Goal: Task Accomplishment & Management: Use online tool/utility

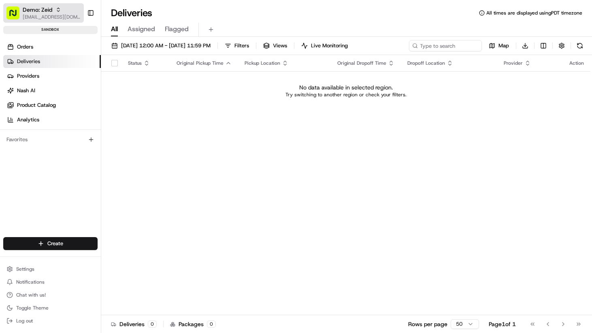
click at [48, 16] on span "[EMAIL_ADDRESS][DOMAIN_NAME]" at bounding box center [52, 17] width 58 height 6
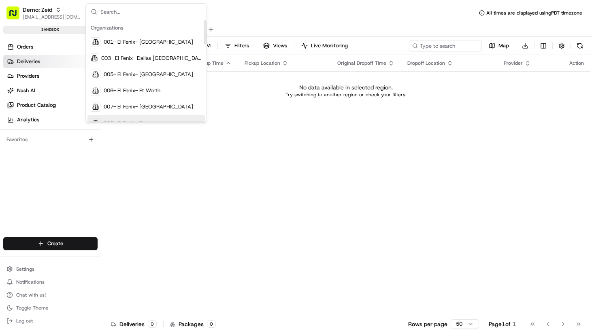
click at [203, 206] on div "Status Original Pickup Time Pickup Location Original Dropoff Time Dropoff Locat…" at bounding box center [345, 185] width 489 height 260
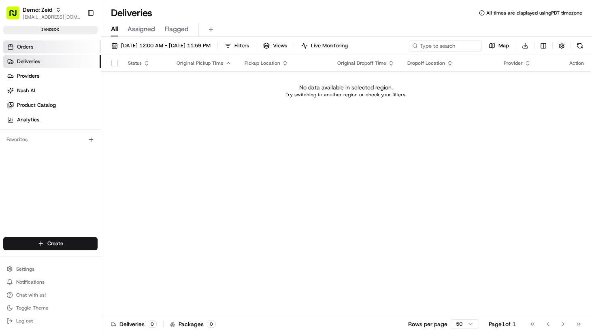
click at [30, 47] on span "Orders" at bounding box center [25, 46] width 16 height 7
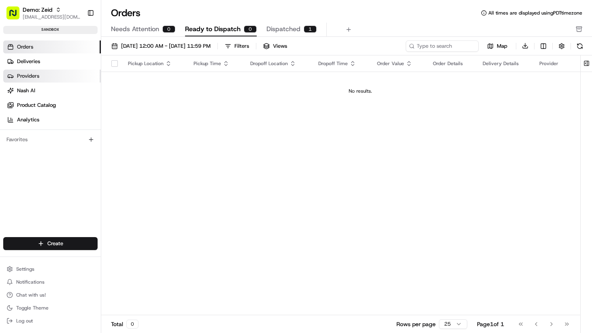
click at [26, 74] on span "Providers" at bounding box center [28, 75] width 22 height 7
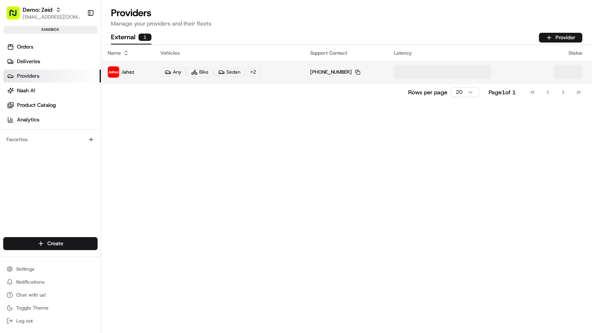
click at [138, 78] on td "Jahez" at bounding box center [127, 72] width 53 height 22
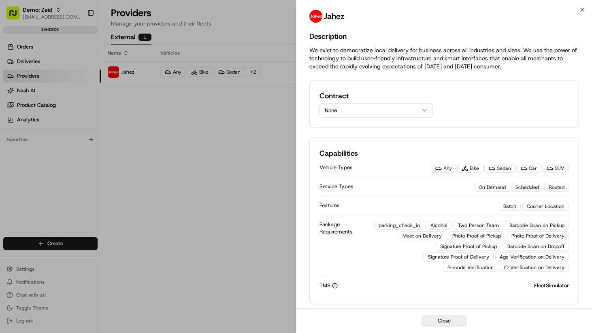
click at [359, 110] on button "None" at bounding box center [375, 110] width 113 height 15
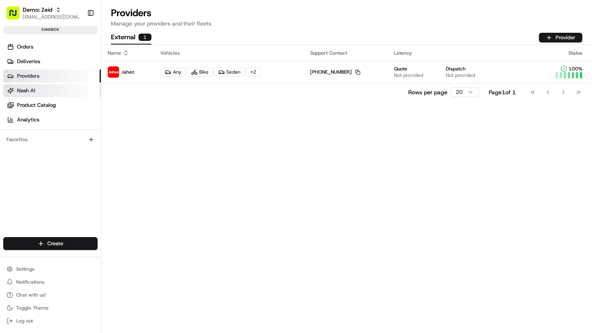
click at [19, 96] on link "Nash AI" at bounding box center [52, 90] width 98 height 13
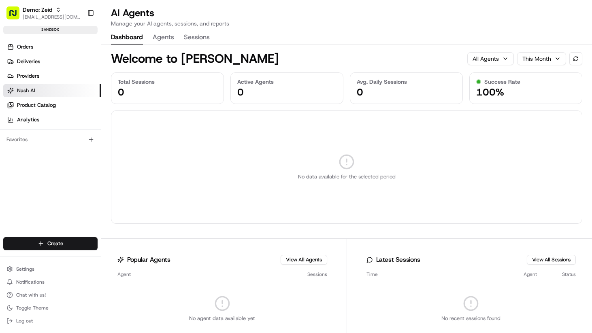
click at [25, 113] on ul "Orders Deliveries Providers Nash AI Product Catalog Analytics" at bounding box center [52, 83] width 98 height 86
click at [26, 110] on link "Product Catalog" at bounding box center [52, 105] width 98 height 13
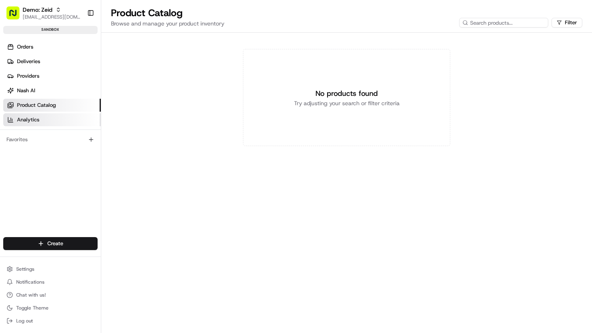
click at [40, 118] on link "Analytics" at bounding box center [52, 119] width 98 height 13
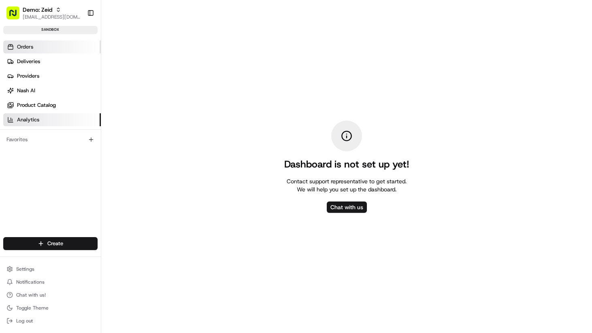
click at [31, 50] on span "Orders" at bounding box center [25, 46] width 16 height 7
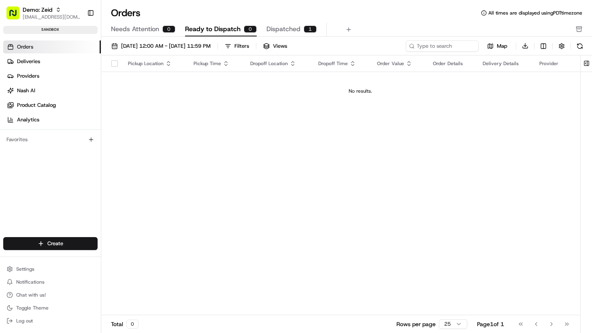
drag, startPoint x: 181, startPoint y: 90, endPoint x: 192, endPoint y: 93, distance: 10.5
click at [185, 92] on div "No results." at bounding box center [360, 91] width 512 height 6
click at [501, 43] on span "Map" at bounding box center [502, 46] width 11 height 7
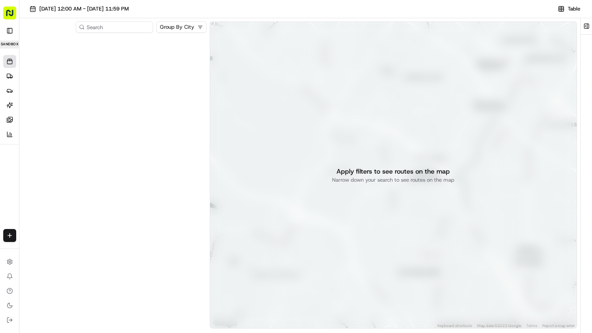
click at [18, 26] on div "Demo: Zeid zeid@usenash.com Toggle Sidebar sandbox" at bounding box center [9, 26] width 19 height 52
click at [14, 30] on button "Toggle Sidebar" at bounding box center [9, 30] width 13 height 13
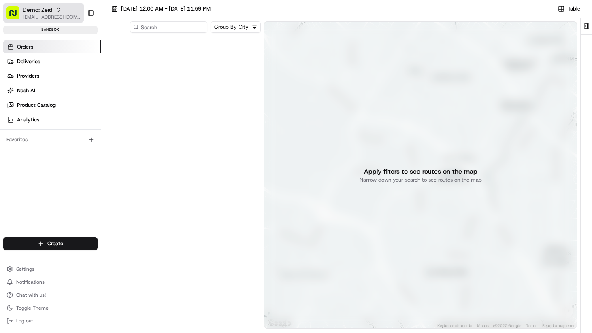
click at [13, 22] on button "Demo: Zeid zeid@usenash.com" at bounding box center [43, 12] width 81 height 19
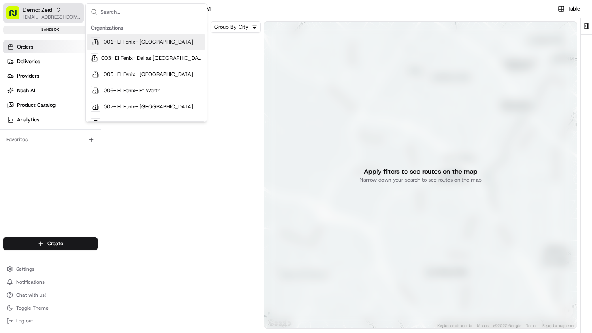
click at [18, 20] on button "Demo: Zeid zeid@usenash.com" at bounding box center [43, 12] width 81 height 19
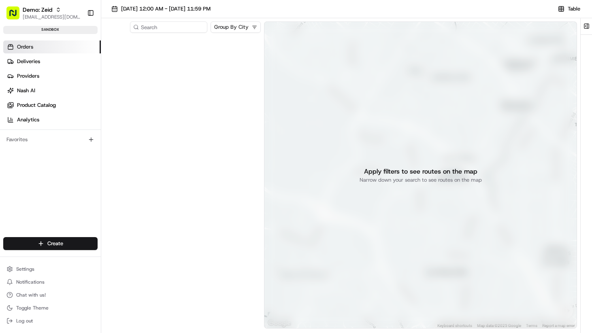
click at [22, 48] on span "Orders" at bounding box center [25, 46] width 16 height 7
click at [29, 65] on link "Deliveries" at bounding box center [52, 61] width 98 height 13
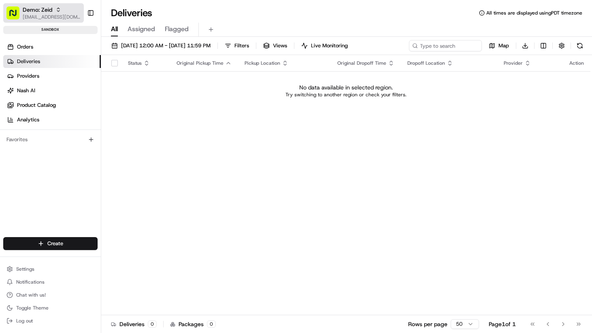
click at [39, 15] on span "[EMAIL_ADDRESS][DOMAIN_NAME]" at bounding box center [52, 17] width 58 height 6
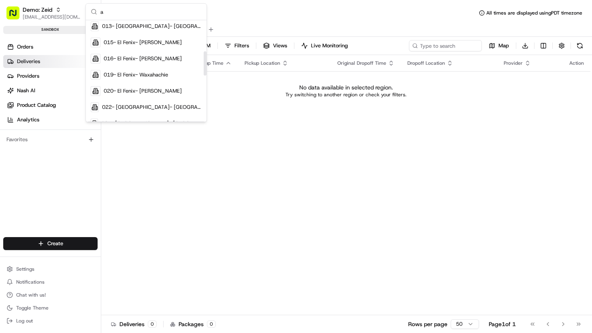
scroll to position [14, 0]
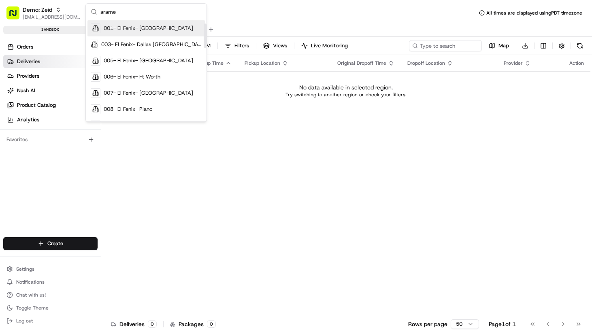
type input "aramex"
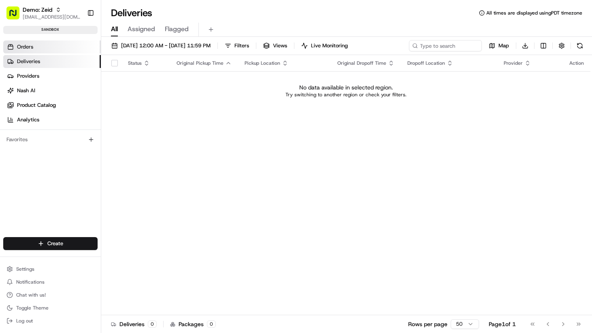
click at [57, 44] on link "Orders" at bounding box center [52, 46] width 98 height 13
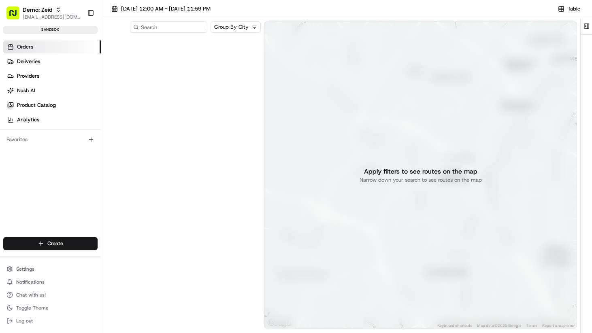
click at [60, 30] on div "sandbox" at bounding box center [50, 30] width 94 height 8
click at [162, 70] on div at bounding box center [182, 183] width 156 height 294
click at [30, 70] on link "Providers" at bounding box center [52, 76] width 98 height 13
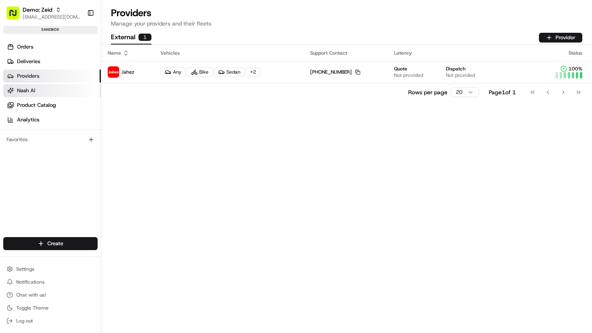
click at [28, 87] on span "Nash AI" at bounding box center [26, 90] width 18 height 7
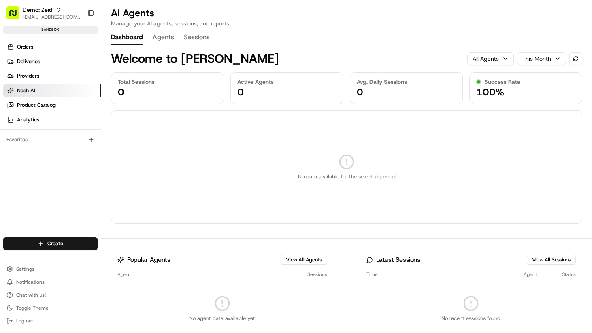
click at [32, 98] on ul "Orders Deliveries Providers Nash AI Product Catalog Analytics" at bounding box center [52, 83] width 98 height 86
click at [32, 105] on span "Product Catalog" at bounding box center [36, 105] width 39 height 7
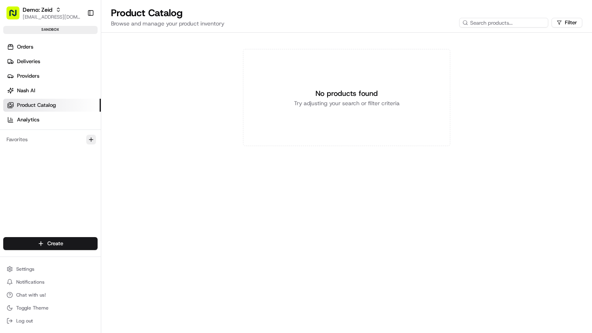
click at [89, 141] on icon "button" at bounding box center [91, 139] width 6 height 6
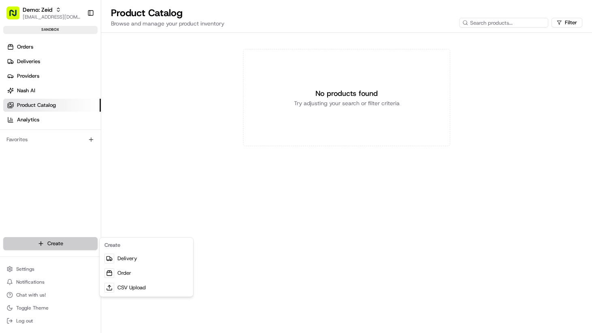
click at [57, 245] on html "Demo: Zeid zeid@usenash.com Toggle Sidebar sandbox Orders Deliveries Providers …" at bounding box center [296, 166] width 592 height 333
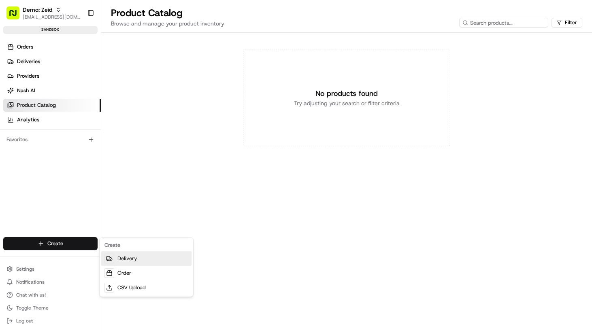
click at [137, 262] on link "Delivery" at bounding box center [146, 258] width 90 height 15
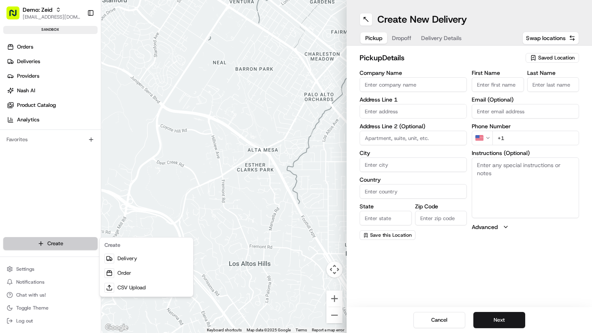
click at [53, 238] on html "Demo: Zeid zeid@usenash.com Toggle Sidebar sandbox Orders Deliveries Providers …" at bounding box center [296, 166] width 592 height 333
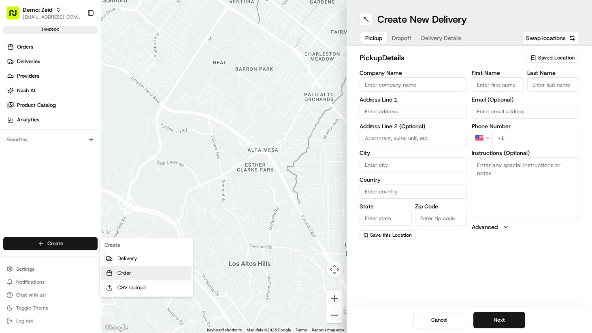
click at [132, 271] on link "Order" at bounding box center [146, 273] width 90 height 15
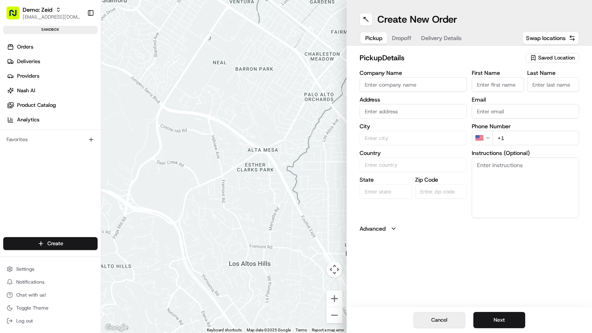
click at [434, 312] on button "Cancel" at bounding box center [439, 320] width 52 height 16
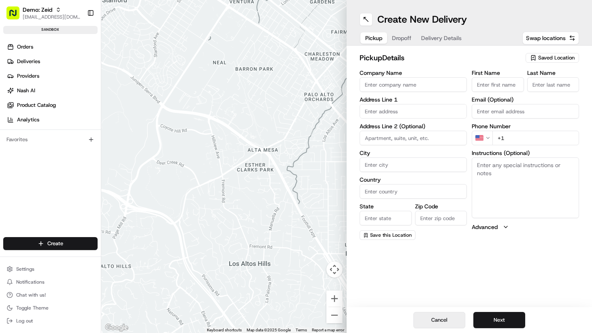
click at [426, 316] on button "Cancel" at bounding box center [439, 320] width 52 height 16
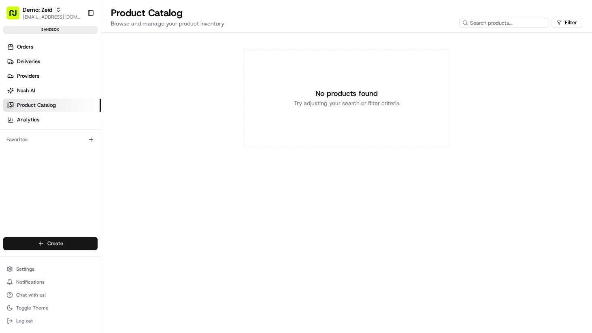
click at [47, 241] on html "Demo: Zeid zeid@usenash.com Toggle Sidebar sandbox Orders Deliveries Providers …" at bounding box center [296, 166] width 592 height 333
click at [134, 260] on link "Delivery" at bounding box center [146, 258] width 90 height 15
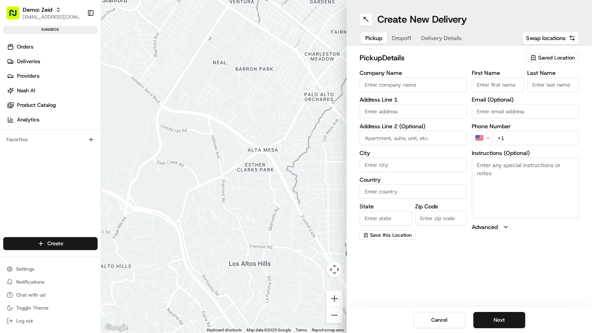
click at [407, 40] on span "Dropoff" at bounding box center [401, 38] width 19 height 8
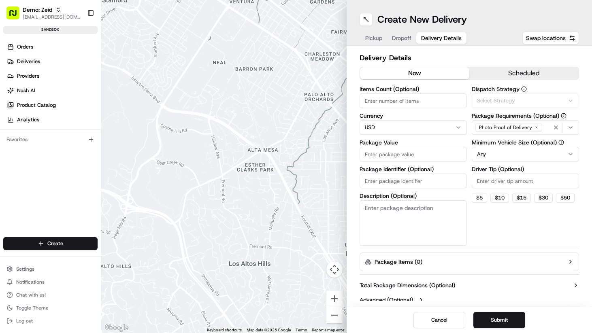
click at [434, 38] on span "Delivery Details" at bounding box center [441, 38] width 40 height 8
click at [52, 241] on html "Demo: Zeid zeid@usenash.com Toggle Sidebar sandbox Orders Deliveries Providers …" at bounding box center [296, 166] width 592 height 333
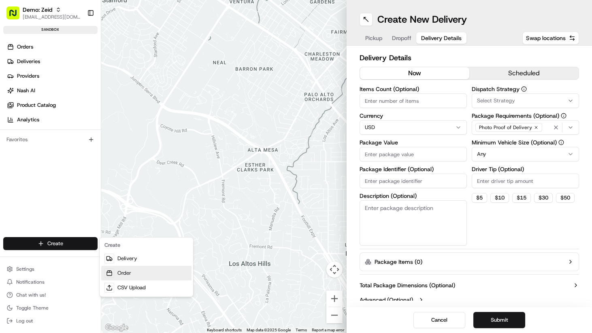
click at [131, 272] on link "Order" at bounding box center [146, 273] width 90 height 15
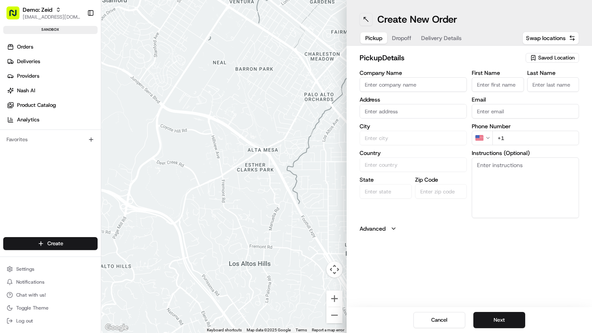
click at [361, 13] on button at bounding box center [366, 19] width 13 height 13
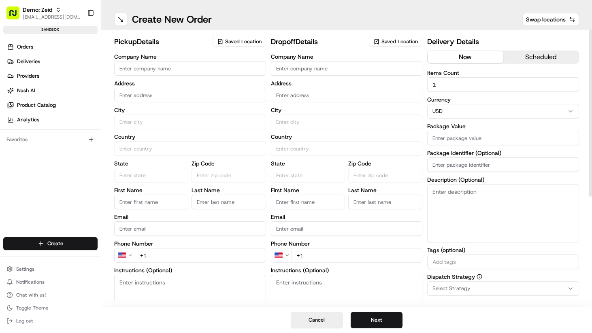
click at [309, 316] on button "Cancel" at bounding box center [317, 320] width 52 height 16
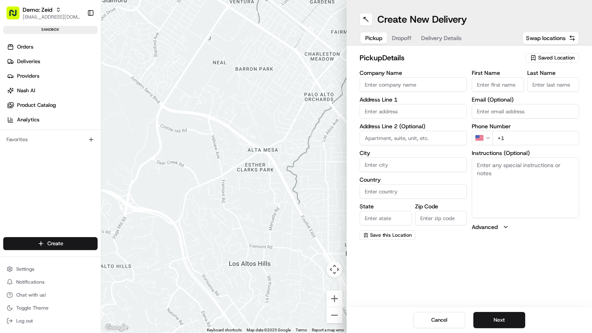
click at [290, 60] on div at bounding box center [223, 166] width 245 height 333
click at [436, 319] on button "Cancel" at bounding box center [439, 320] width 52 height 16
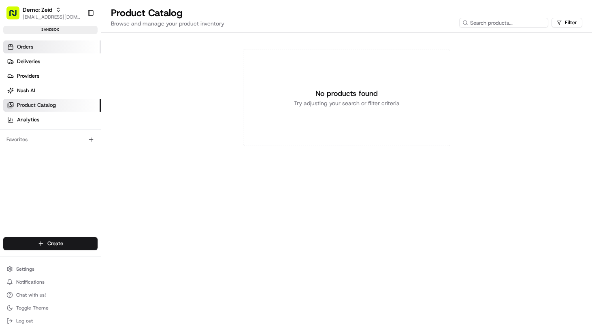
click at [40, 45] on link "Orders" at bounding box center [52, 46] width 98 height 13
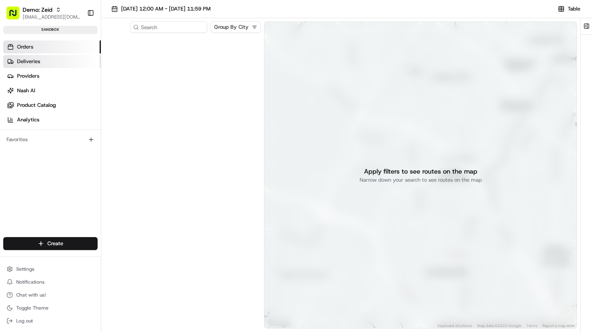
click at [46, 59] on link "Deliveries" at bounding box center [52, 61] width 98 height 13
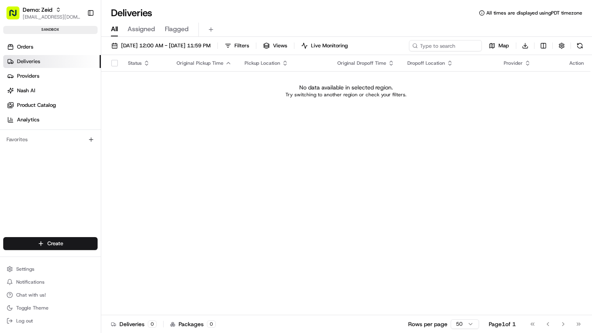
click at [45, 53] on ul "Orders Deliveries Providers Nash AI Product Catalog Analytics" at bounding box center [52, 83] width 98 height 86
click at [46, 61] on link "Deliveries" at bounding box center [52, 61] width 98 height 13
click at [46, 47] on link "Orders" at bounding box center [52, 46] width 98 height 13
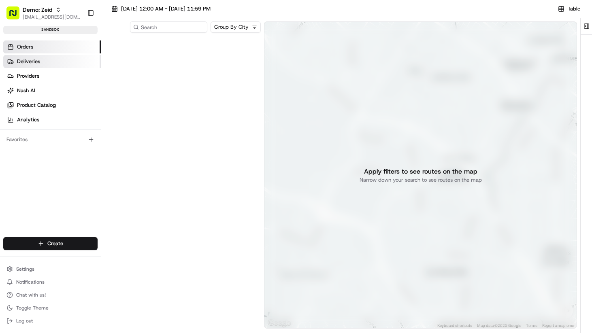
click at [46, 55] on link "Deliveries" at bounding box center [52, 61] width 98 height 13
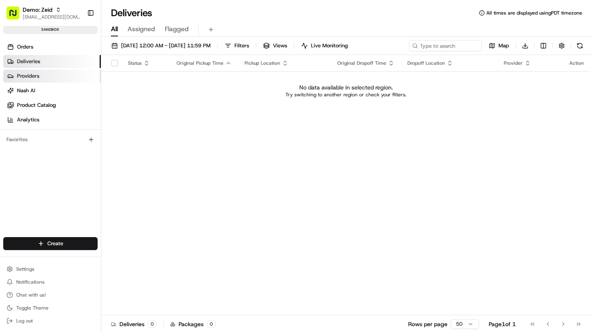
click at [46, 71] on link "Providers" at bounding box center [52, 76] width 98 height 13
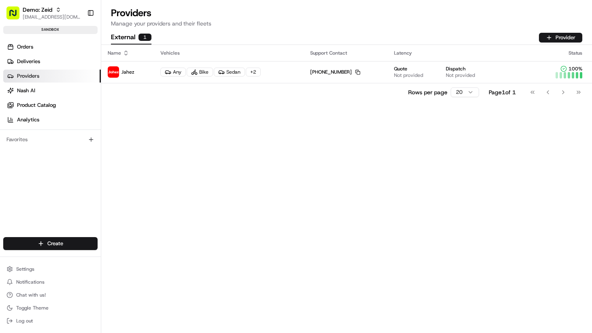
click at [75, 83] on ul "Orders Deliveries Providers Nash AI Product Catalog Analytics" at bounding box center [52, 83] width 98 height 86
click at [64, 89] on link "Nash AI" at bounding box center [52, 90] width 98 height 13
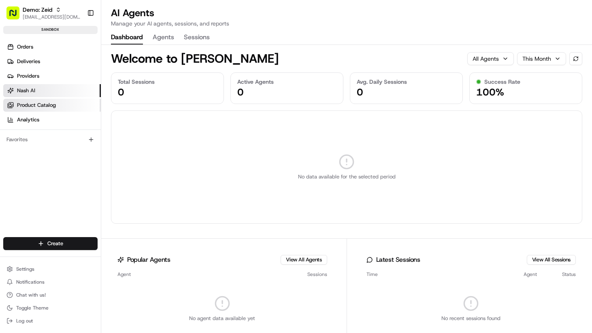
click at [56, 102] on link "Product Catalog" at bounding box center [52, 105] width 98 height 13
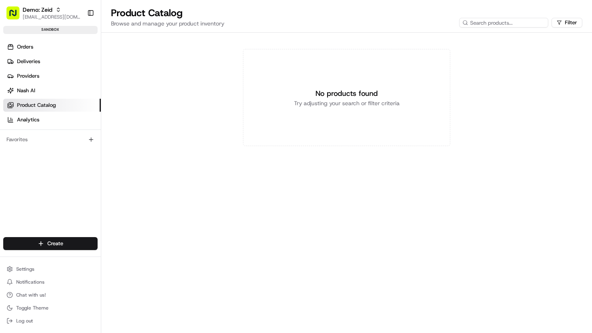
click at [55, 111] on link "Product Catalog" at bounding box center [52, 105] width 98 height 13
click at [61, 14] on span "[EMAIL_ADDRESS][DOMAIN_NAME]" at bounding box center [52, 17] width 58 height 6
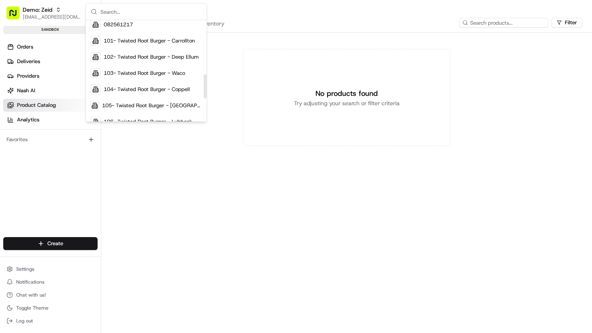
scroll to position [222, 0]
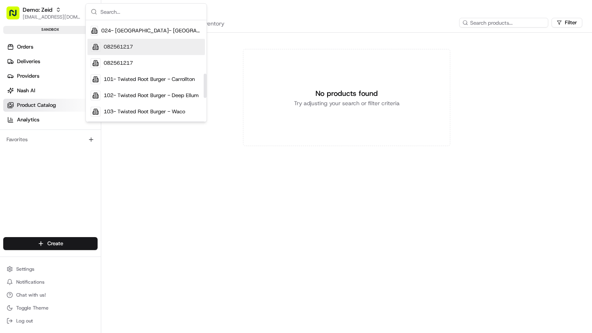
click at [124, 41] on div "082561217" at bounding box center [145, 47] width 117 height 16
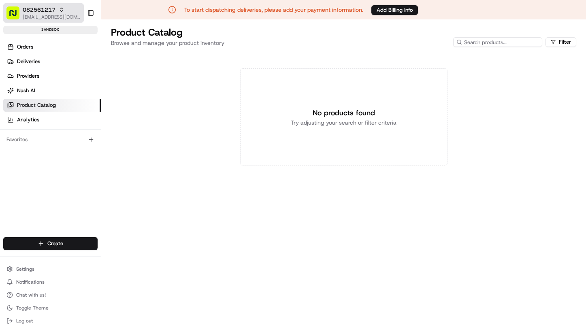
click at [62, 16] on span "[EMAIL_ADDRESS][DOMAIN_NAME]" at bounding box center [52, 17] width 58 height 6
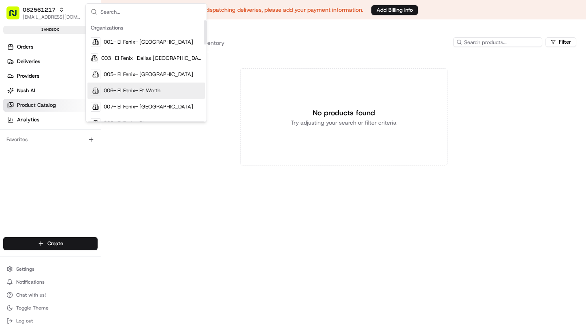
click at [126, 98] on div "006- El Fenix- Ft Worth" at bounding box center [145, 91] width 117 height 16
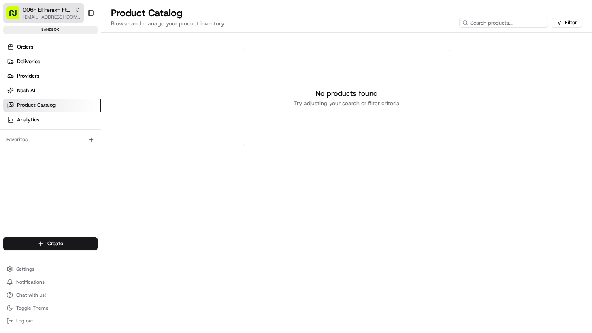
click at [49, 7] on span "006- El Fenix- Ft Worth" at bounding box center [47, 10] width 49 height 8
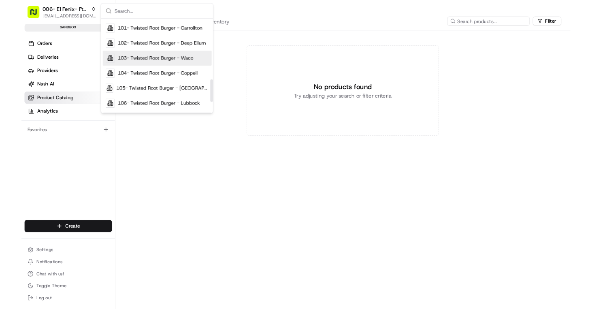
scroll to position [319, 0]
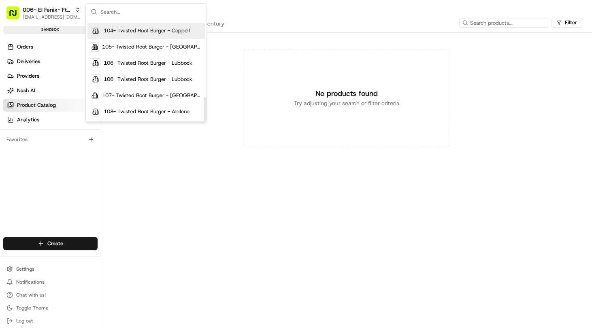
click at [124, 14] on input "text" at bounding box center [150, 12] width 101 height 16
click at [56, 11] on span "006- El Fenix- Ft Worth" at bounding box center [47, 10] width 49 height 8
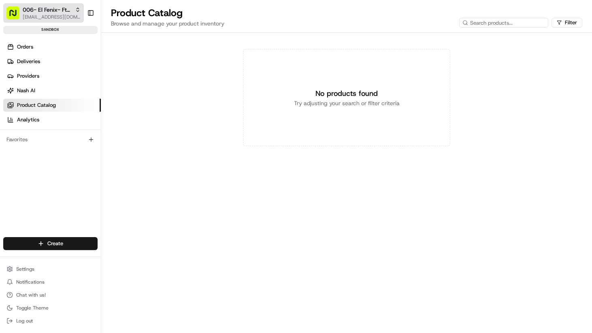
click at [68, 12] on span "006- El Fenix- Ft Worth" at bounding box center [47, 10] width 49 height 8
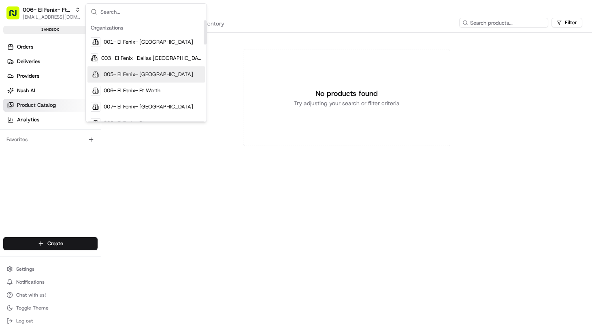
click at [248, 131] on div "No products found Try adjusting your search or filter criteria" at bounding box center [346, 97] width 207 height 97
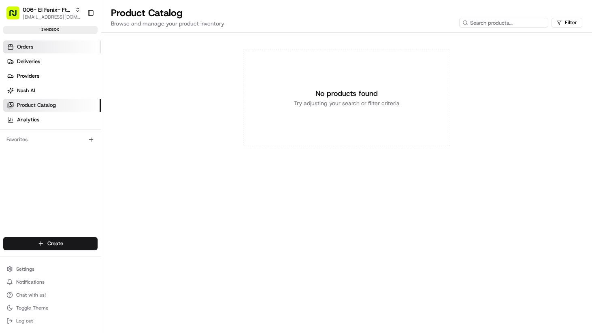
click at [46, 46] on link "Orders" at bounding box center [52, 46] width 98 height 13
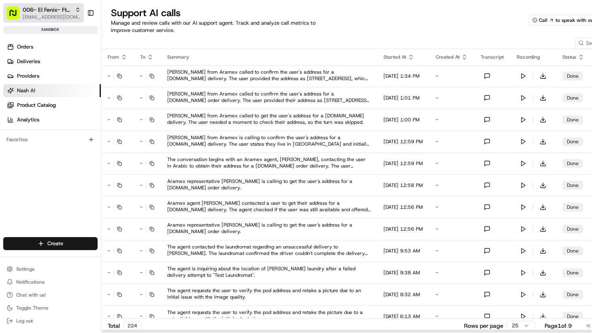
click at [41, 7] on span "006- El Fenix- Ft Worth" at bounding box center [47, 10] width 49 height 8
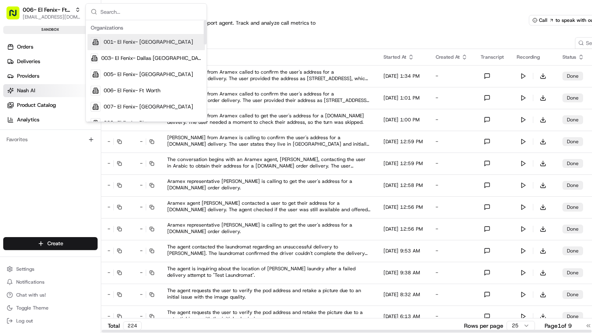
click at [277, 42] on div "From To Summary Started At Created At Transcript Recording Status Delivery Deta…" at bounding box center [374, 185] width 547 height 296
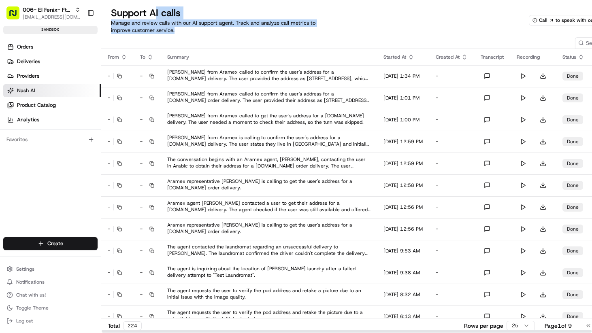
drag, startPoint x: 198, startPoint y: 19, endPoint x: 218, endPoint y: 38, distance: 26.9
click at [217, 35] on div "Support AI calls Manage and review calls with our AI support agent. Track and a…" at bounding box center [374, 166] width 547 height 333
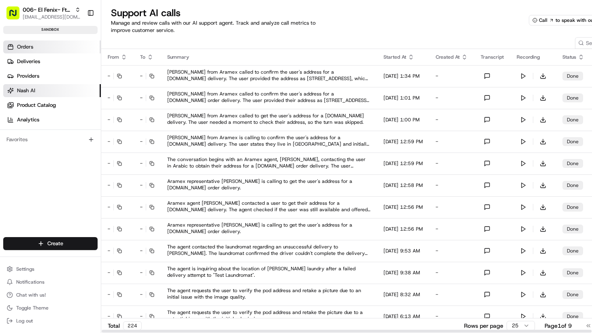
click at [37, 44] on link "Orders" at bounding box center [52, 46] width 98 height 13
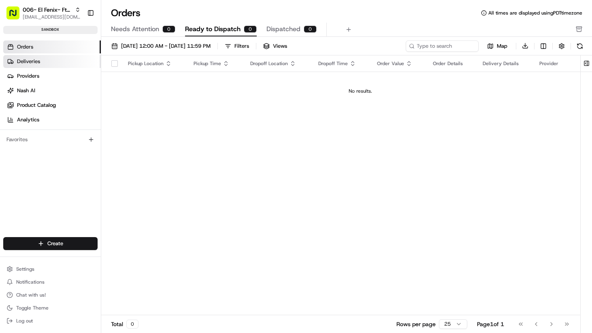
click at [43, 61] on link "Deliveries" at bounding box center [52, 61] width 98 height 13
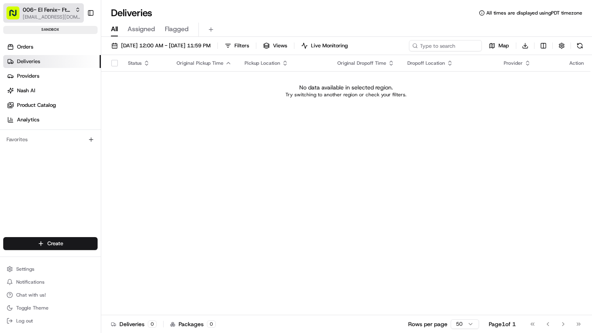
click at [50, 18] on span "[EMAIL_ADDRESS][DOMAIN_NAME]" at bounding box center [52, 17] width 58 height 6
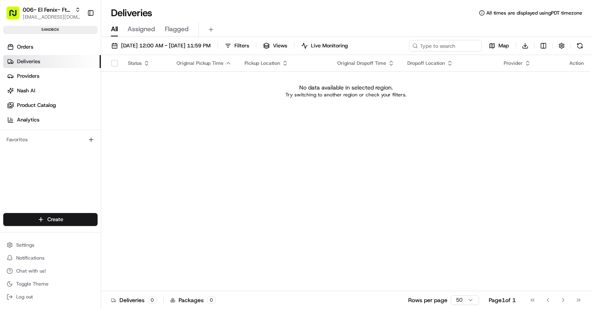
click at [374, 90] on p "No data available in selected region." at bounding box center [346, 87] width 94 height 8
click at [43, 52] on link "Orders" at bounding box center [52, 46] width 98 height 13
